Goal: Information Seeking & Learning: Learn about a topic

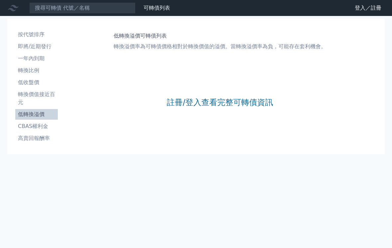
click at [199, 104] on link "註冊/登入查看完整可轉債資訊" at bounding box center [220, 102] width 106 height 11
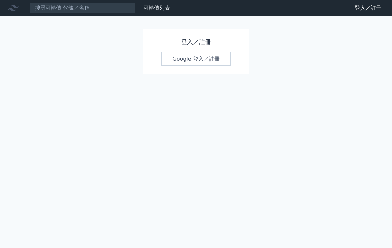
click at [211, 55] on link "Google 登入／註冊" at bounding box center [195, 59] width 69 height 14
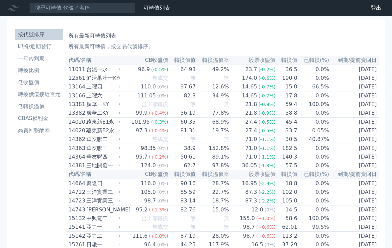
click at [43, 131] on li "高賣回報酬率" at bounding box center [39, 130] width 48 height 8
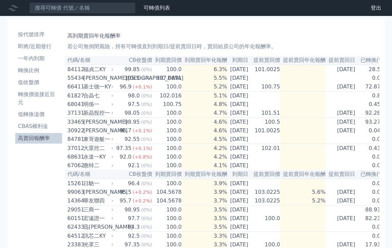
click at [41, 139] on li "高賣回報酬率" at bounding box center [38, 138] width 47 height 8
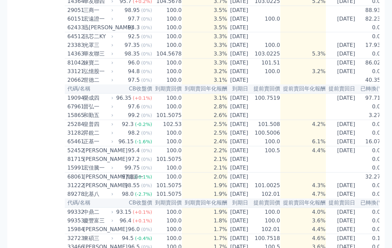
scroll to position [199, 0]
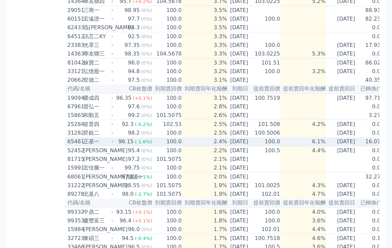
click at [90, 145] on div "正基一" at bounding box center [97, 141] width 29 height 8
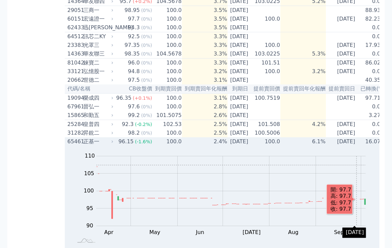
click at [90, 145] on div "正基一" at bounding box center [97, 141] width 29 height 8
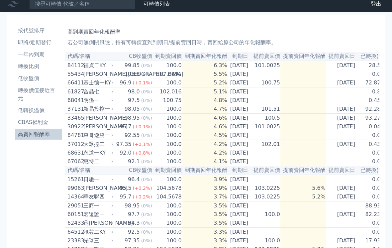
scroll to position [0, 0]
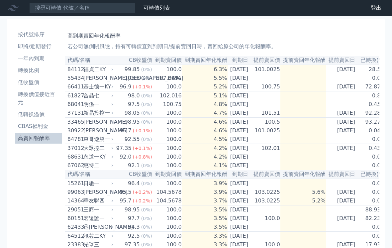
click at [36, 114] on li "低轉換溢價" at bounding box center [38, 114] width 47 height 8
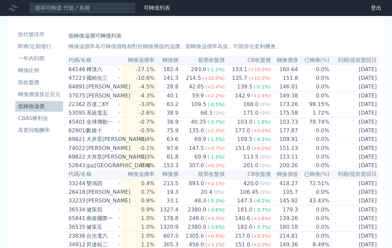
click at [374, 6] on link "登出" at bounding box center [375, 8] width 21 height 11
